Goal: Information Seeking & Learning: Learn about a topic

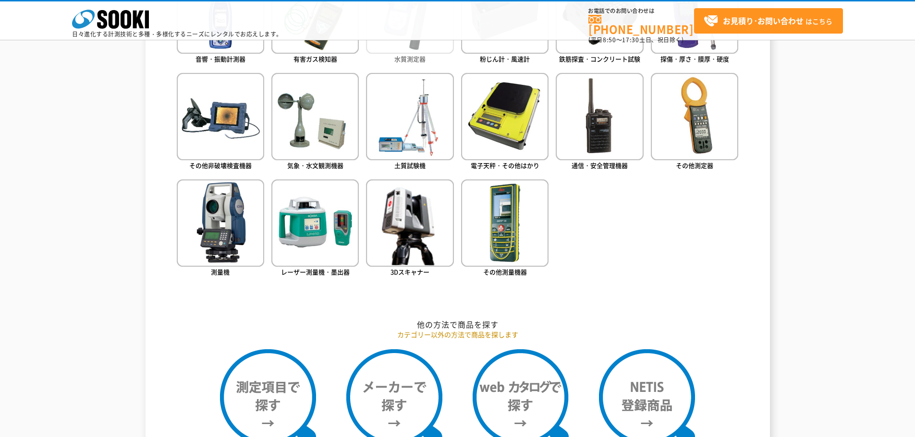
scroll to position [480, 0]
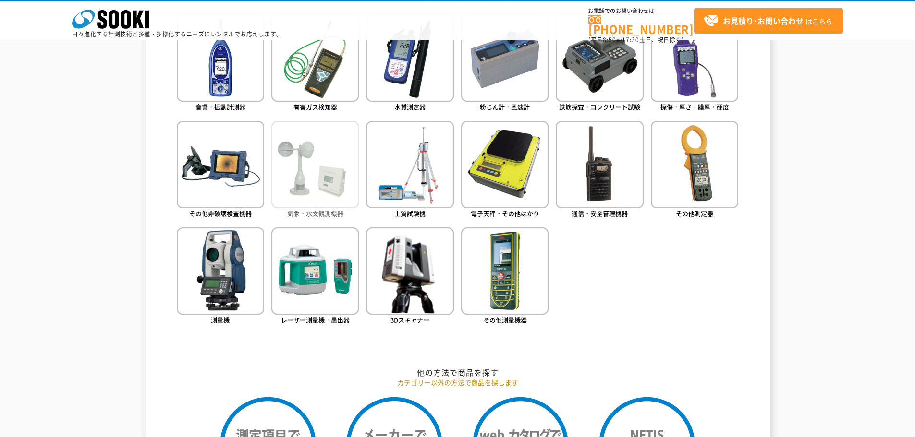
click at [315, 183] on img at bounding box center [314, 164] width 87 height 87
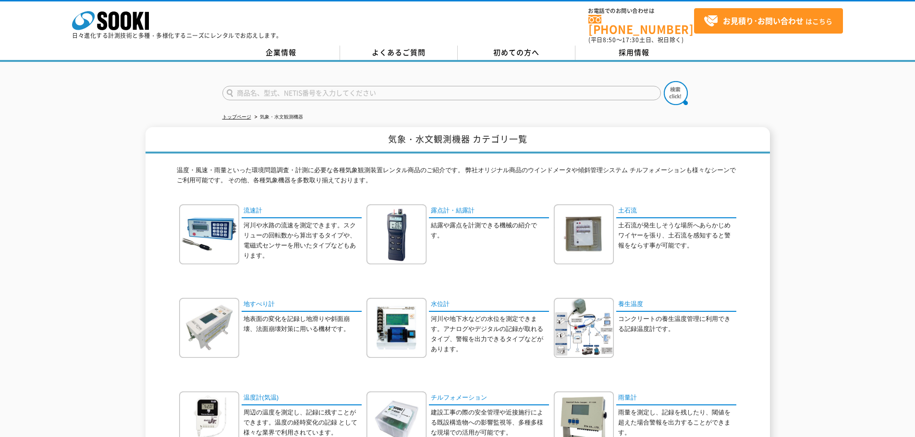
scroll to position [48, 0]
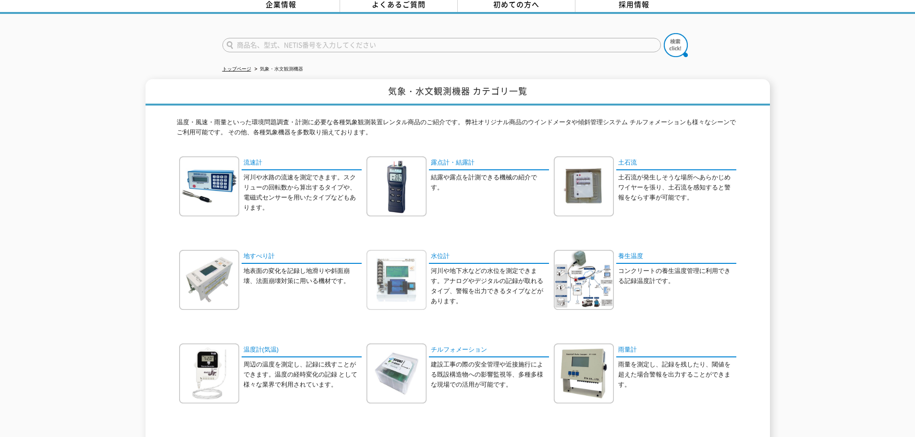
click at [401, 291] on img at bounding box center [396, 280] width 60 height 60
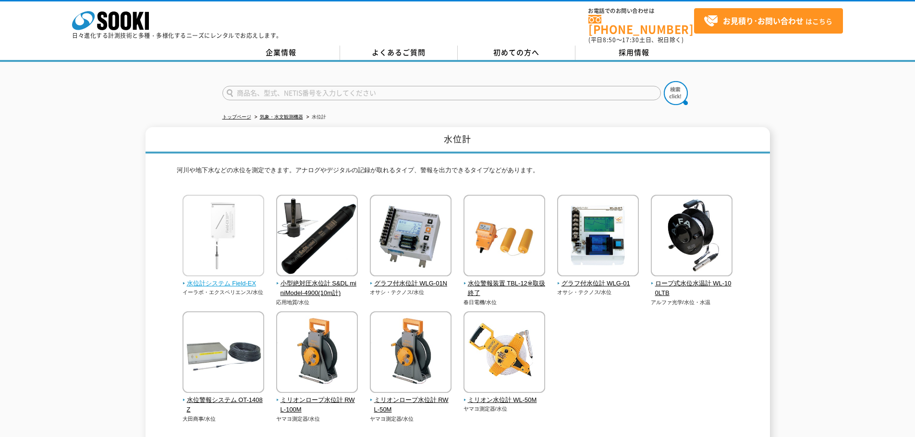
click at [225, 279] on span "水位計システム Field-EX" at bounding box center [223, 284] width 82 height 10
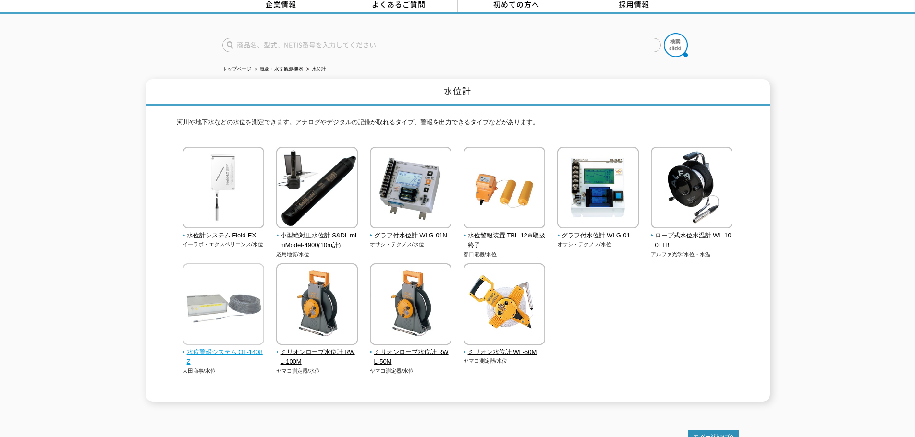
click at [227, 302] on img at bounding box center [223, 306] width 82 height 84
click at [660, 302] on div "水位計システム Field-EX イーラボ・エクスペリエンス/水位 応用地質/水位" at bounding box center [458, 271] width 562 height 248
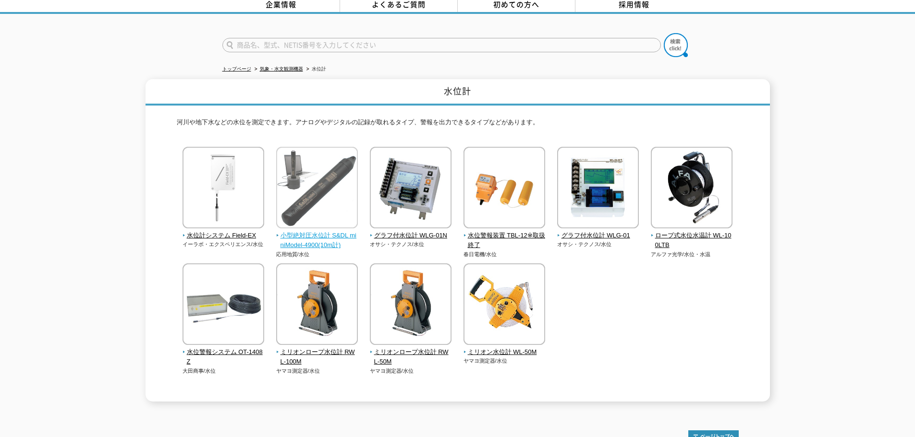
click at [321, 199] on img at bounding box center [317, 189] width 82 height 84
click at [629, 307] on div "水位計システム Field-EX イーラボ・エクスペリエンス/水位 応用地質/水位" at bounding box center [458, 271] width 562 height 248
click at [657, 363] on div "水位計システム Field-EX イーラボ・エクスペリエンス/水位 応用地質/水位" at bounding box center [458, 271] width 562 height 248
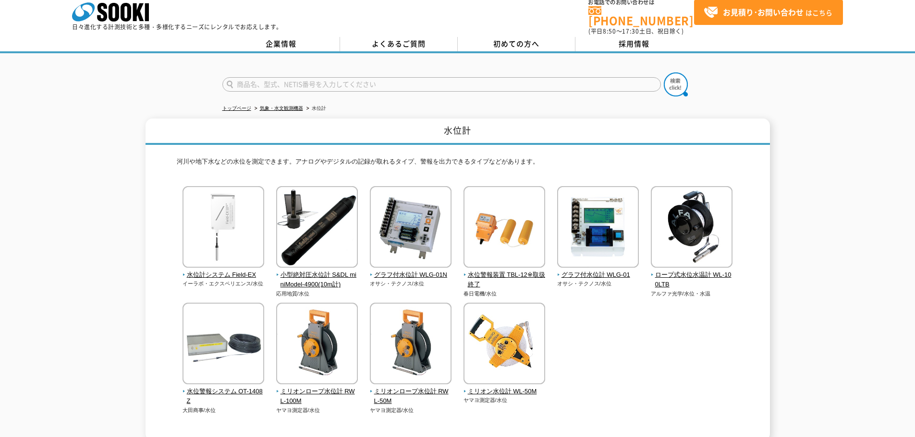
scroll to position [0, 0]
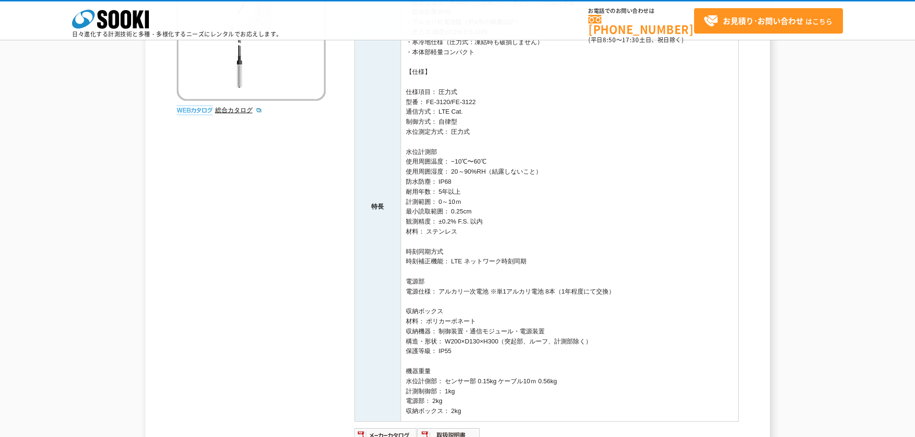
scroll to position [240, 0]
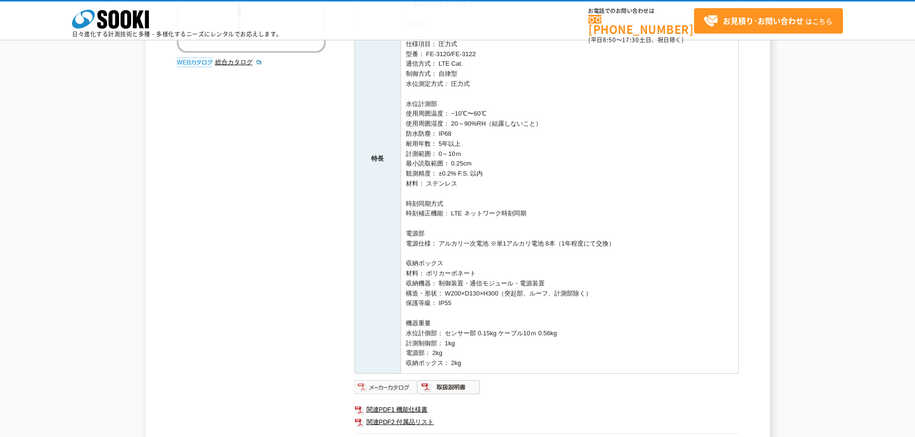
click at [395, 387] on img at bounding box center [385, 387] width 63 height 15
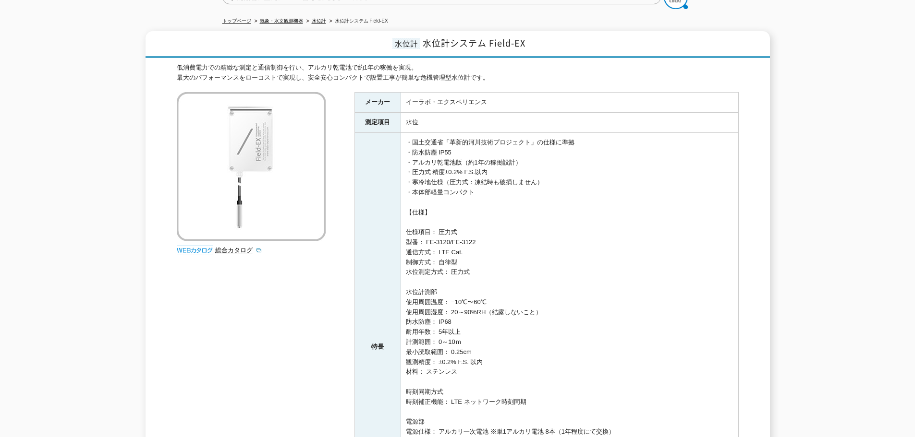
scroll to position [0, 0]
